Goal: Check status: Check status

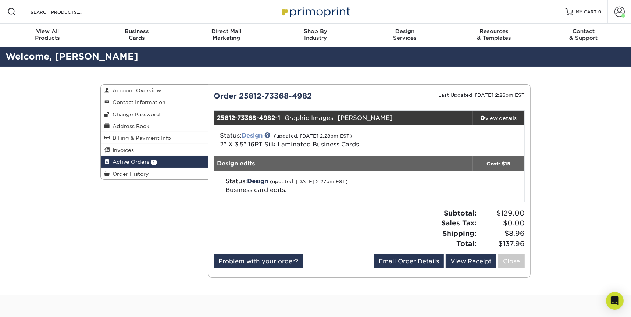
click at [259, 138] on link "Design" at bounding box center [252, 135] width 21 height 7
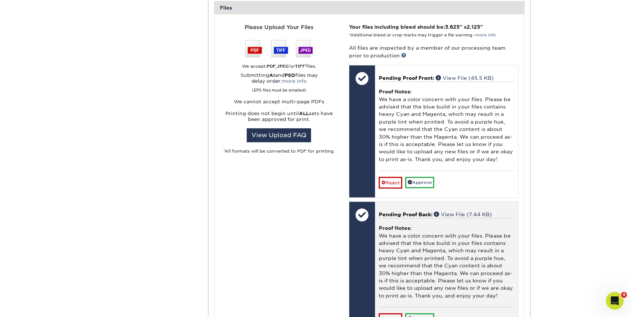
scroll to position [337, 0]
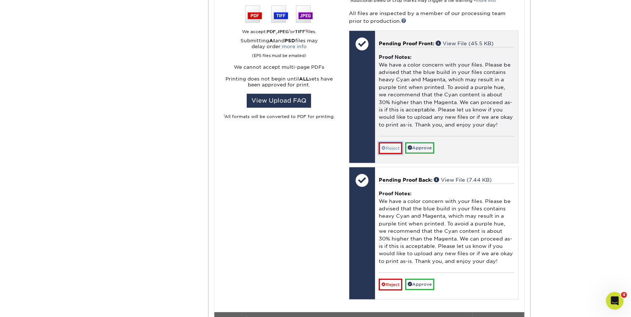
click at [389, 149] on link "Reject" at bounding box center [391, 148] width 24 height 12
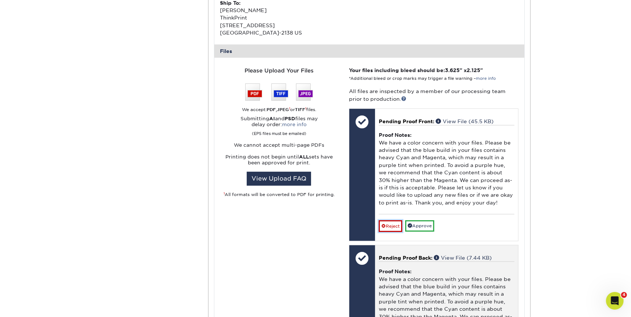
scroll to position [385, 0]
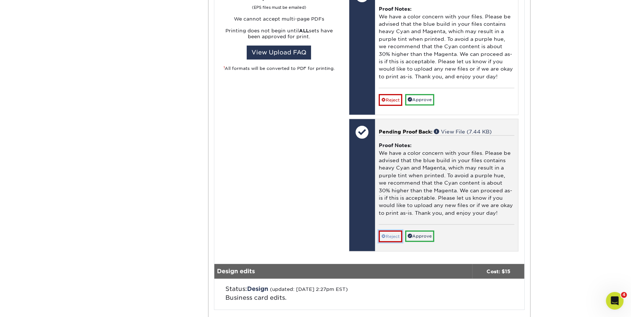
click at [390, 234] on link "Reject" at bounding box center [391, 237] width 24 height 12
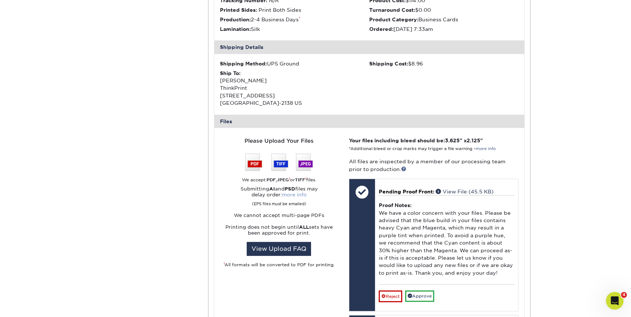
scroll to position [81, 0]
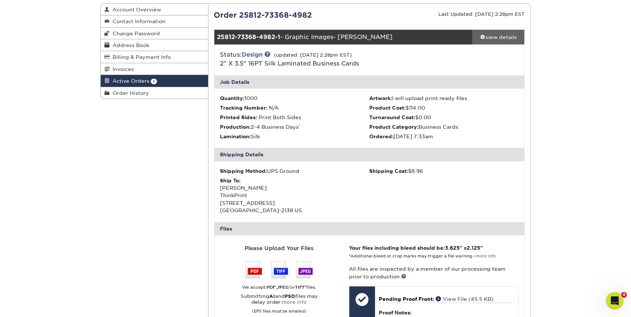
click at [489, 38] on div "view details" at bounding box center [499, 36] width 52 height 7
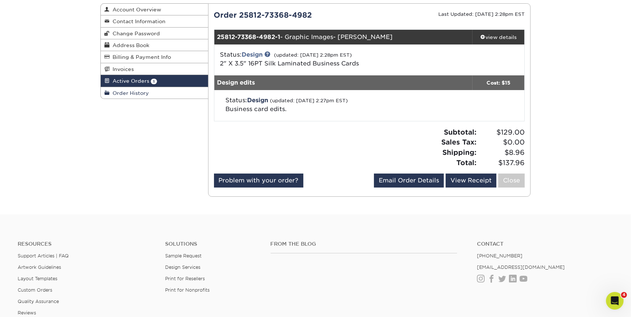
click at [119, 93] on span "Order History" at bounding box center [129, 93] width 39 height 6
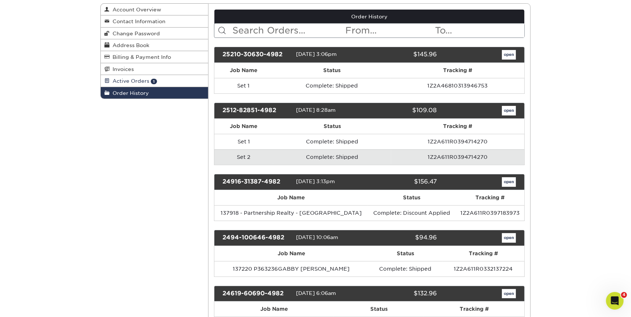
click at [124, 79] on span "Active Orders" at bounding box center [130, 81] width 40 height 6
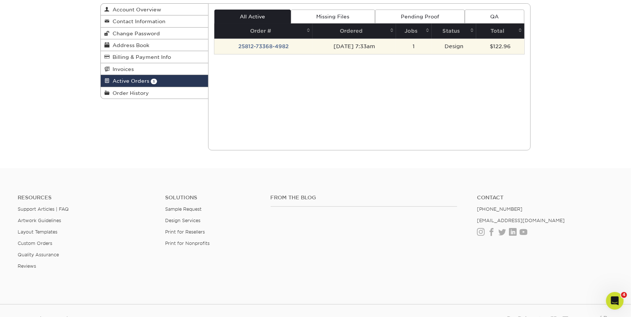
click at [251, 47] on td "25812-73368-4982" at bounding box center [263, 46] width 99 height 15
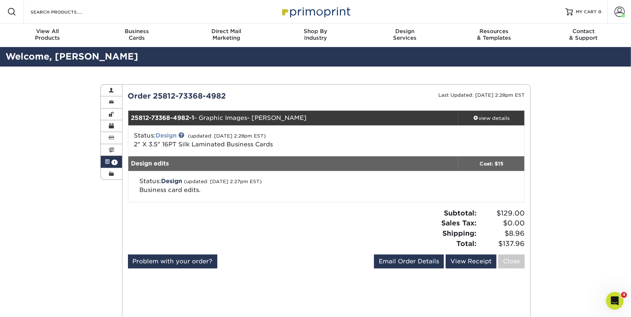
click at [169, 135] on link "Design" at bounding box center [166, 135] width 21 height 7
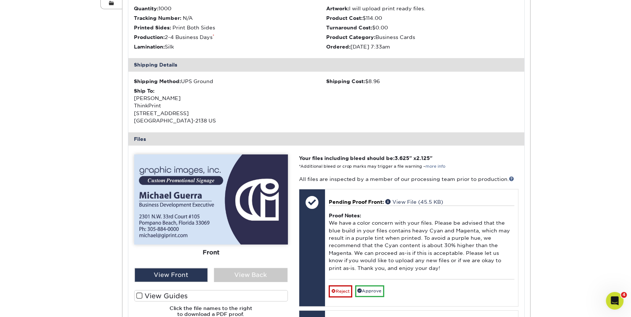
scroll to position [237, 0]
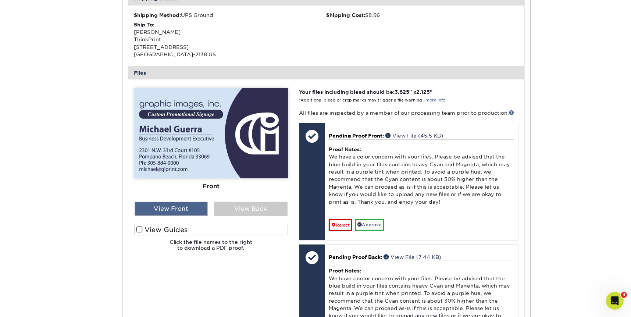
click at [188, 207] on div "View Front" at bounding box center [172, 209] width 74 height 14
click at [182, 209] on div "View Front" at bounding box center [172, 209] width 74 height 14
click at [235, 210] on div "View Back" at bounding box center [251, 209] width 74 height 14
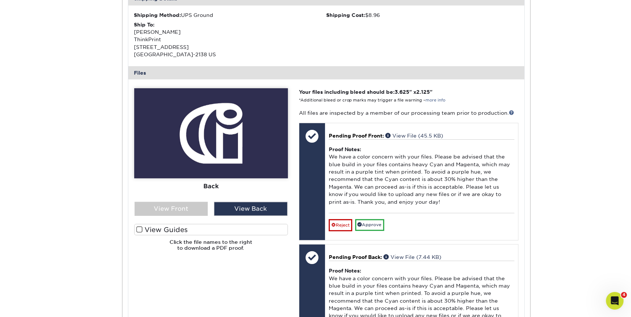
drag, startPoint x: 217, startPoint y: 170, endPoint x: 174, endPoint y: 168, distance: 43.1
click at [174, 168] on img at bounding box center [211, 133] width 154 height 90
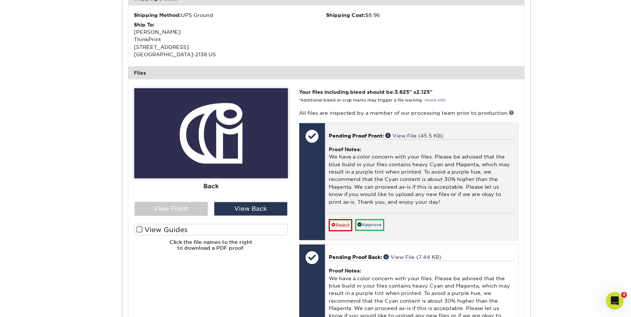
click at [407, 132] on p "Pending Proof Front: View File (45.5 KB)" at bounding box center [422, 135] width 186 height 7
click at [397, 136] on link "View File (45.5 KB)" at bounding box center [415, 136] width 58 height 6
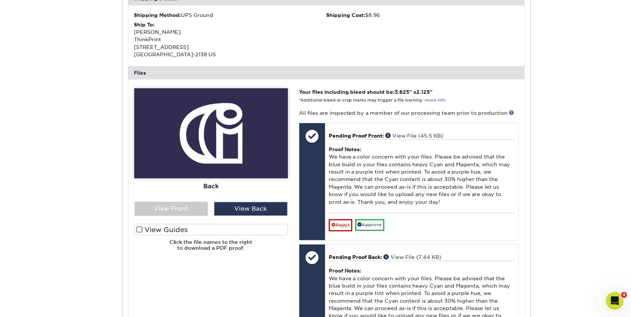
scroll to position [81, 0]
